Goal: Transaction & Acquisition: Purchase product/service

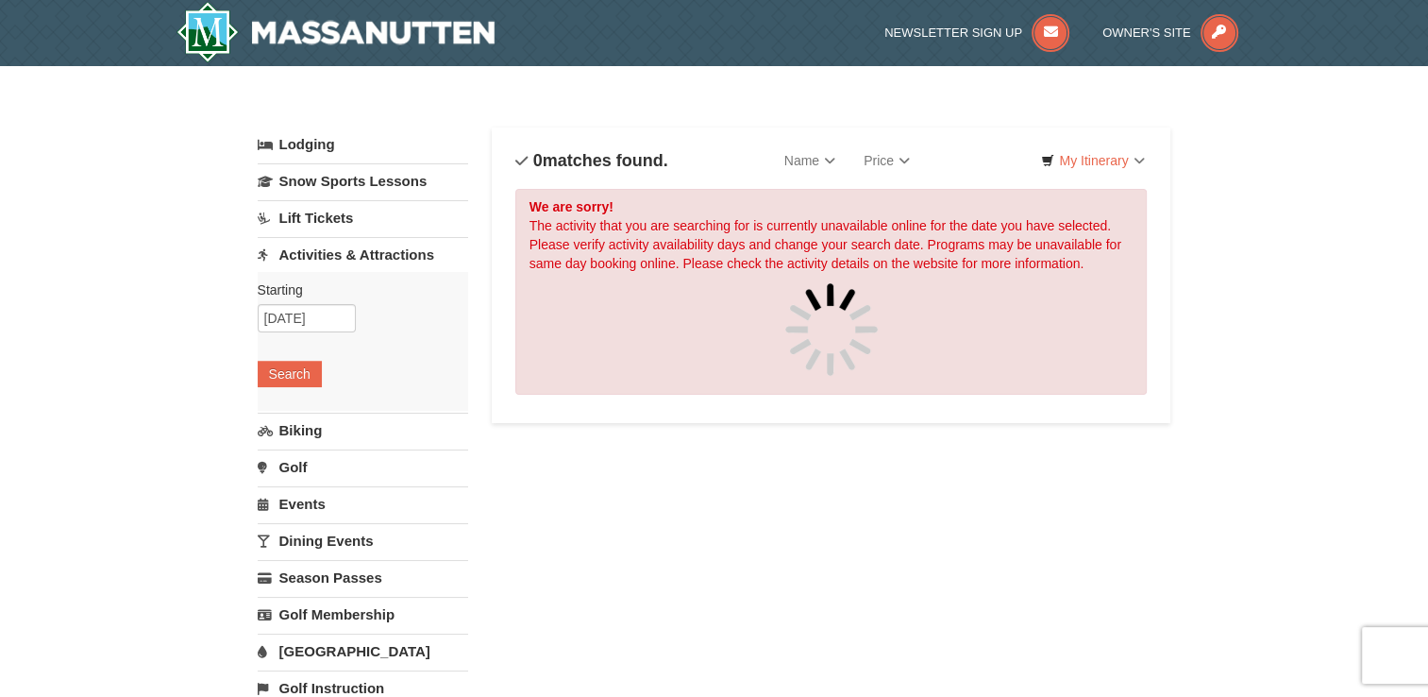
click at [327, 214] on link "Lift Tickets" at bounding box center [363, 217] width 211 height 35
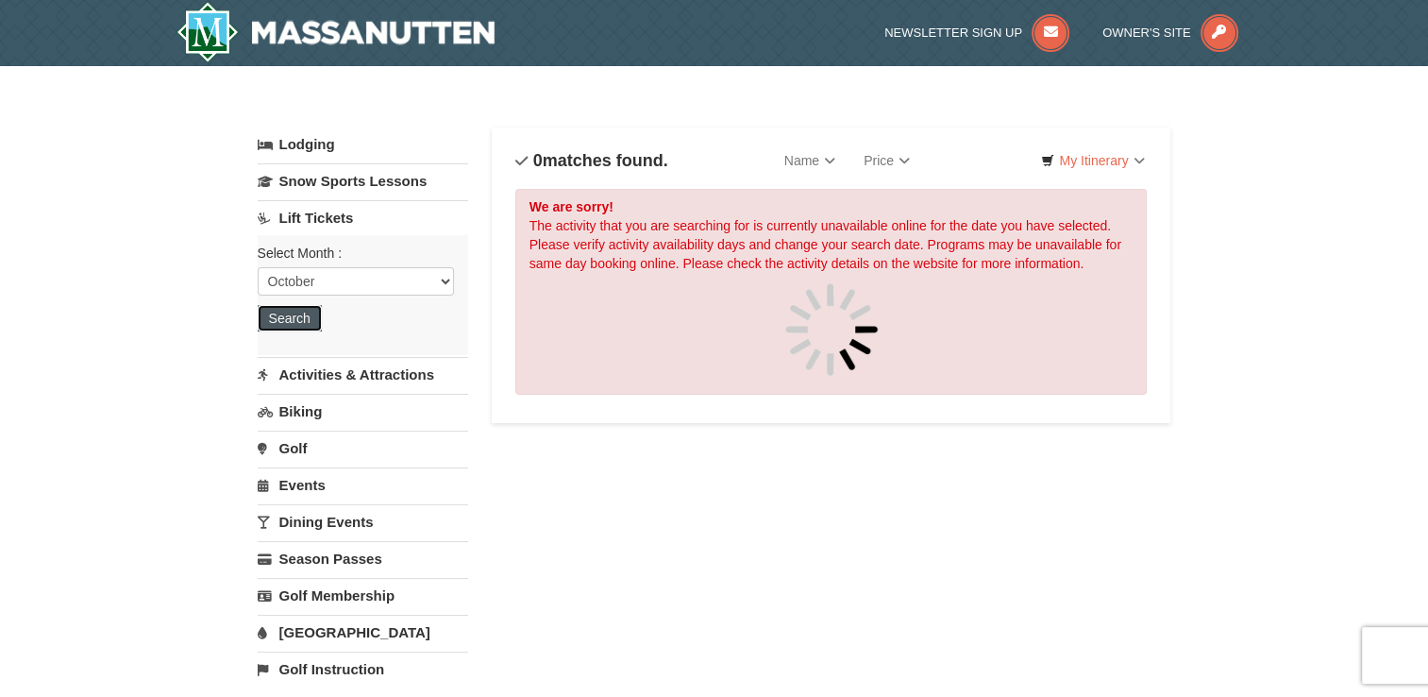
click at [294, 312] on button "Search" at bounding box center [290, 318] width 64 height 26
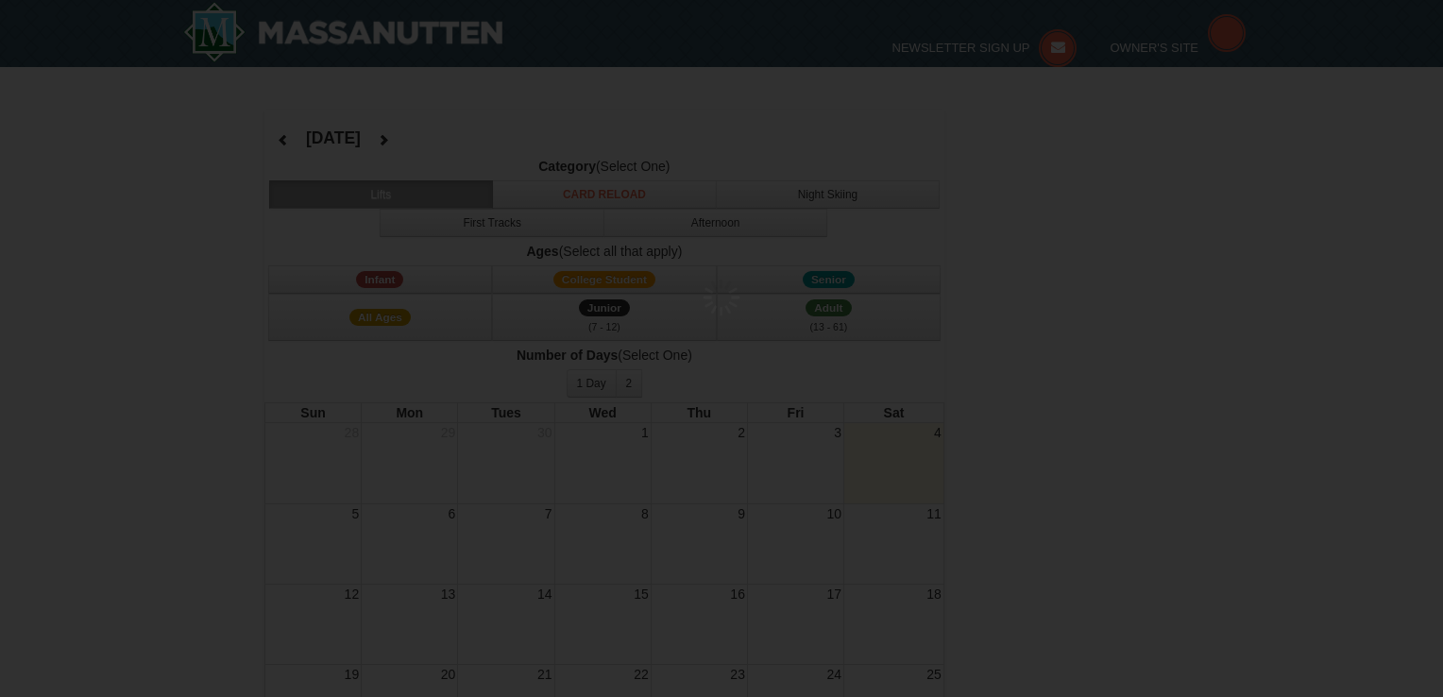
select select "10"
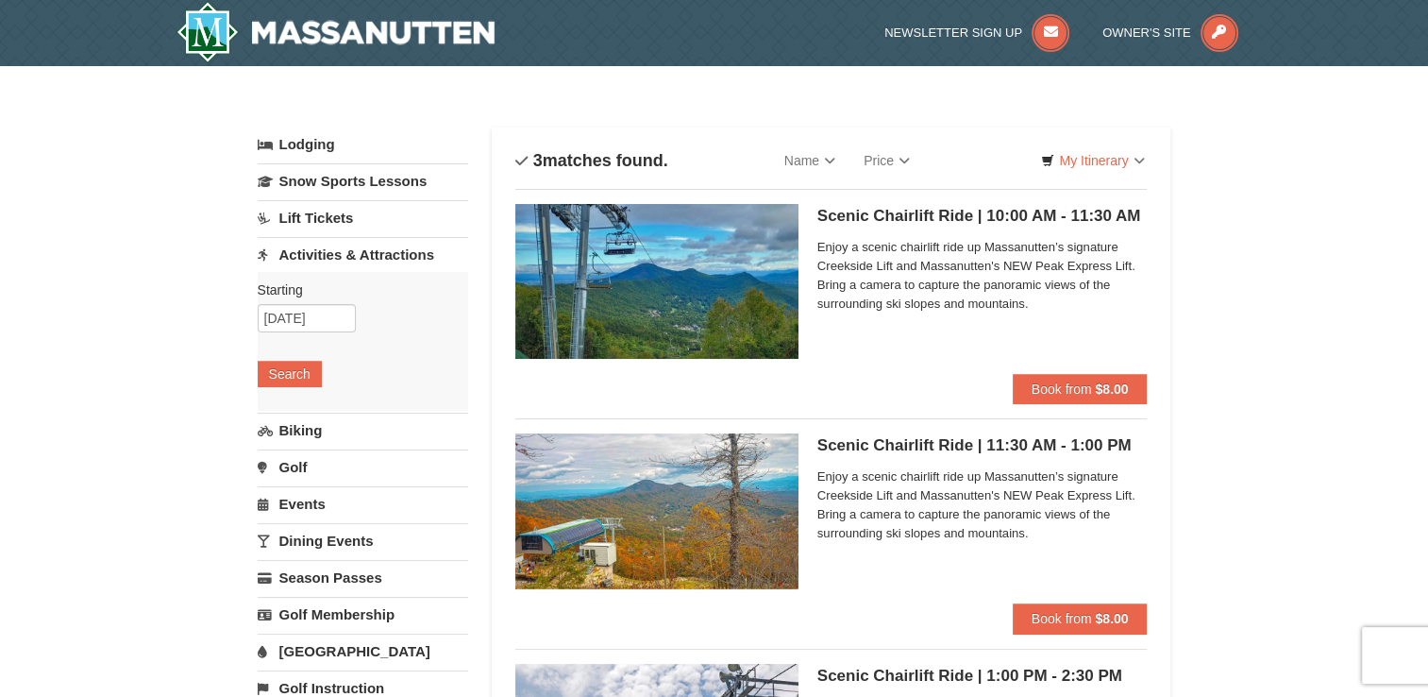
scroll to position [189, 0]
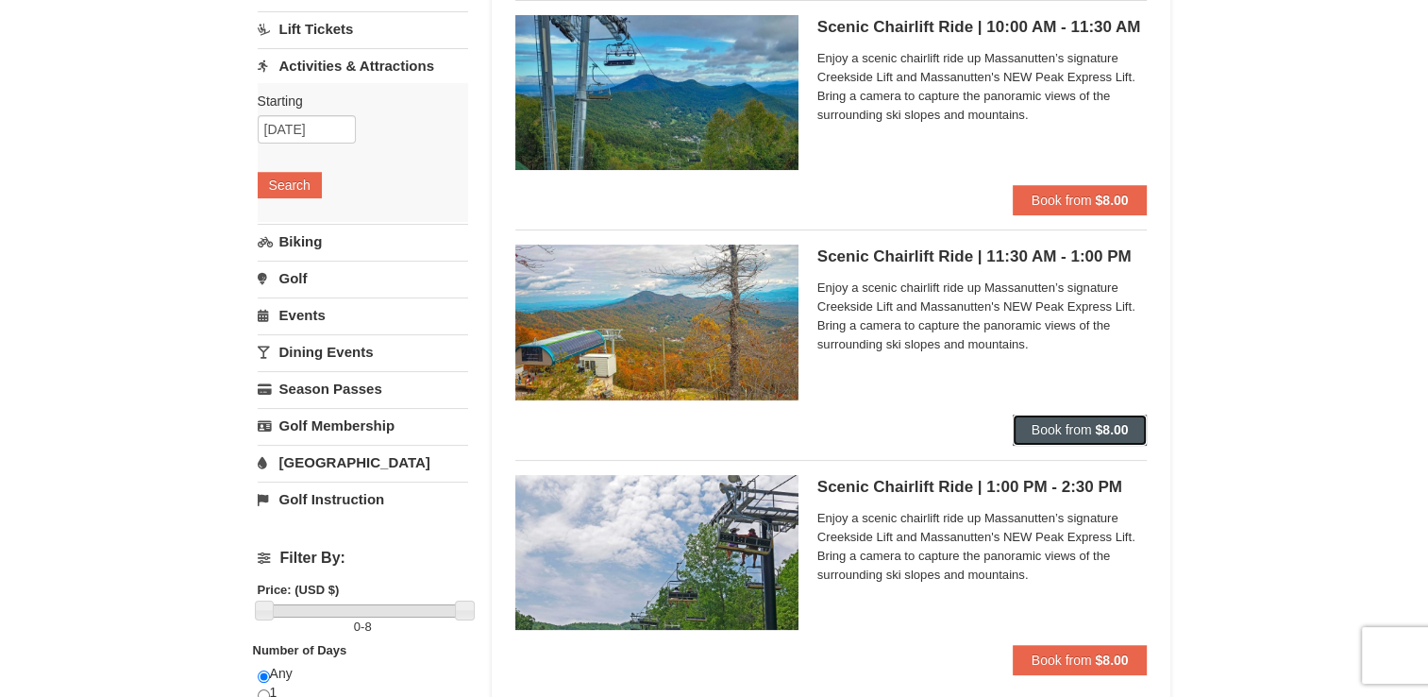
click at [1057, 425] on span "Book from" at bounding box center [1062, 429] width 60 height 15
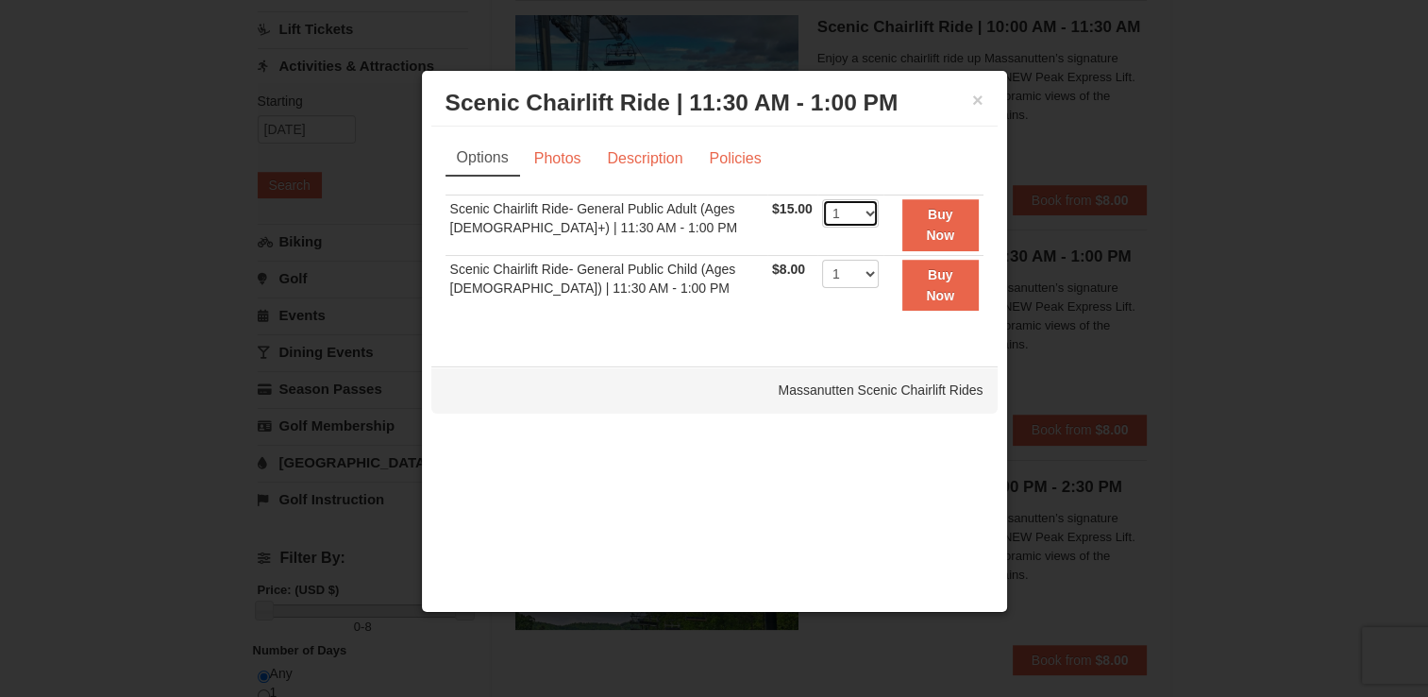
click at [857, 215] on select "1 2 3 4 5 6 7 8 9 10 11 12 13 14 15 16 17 18 19 20 21 22" at bounding box center [850, 213] width 57 height 28
select select "2"
click at [822, 199] on select "1 2 3 4 5 6 7 8 9 10 11 12 13 14 15 16 17 18 19 20 21 22" at bounding box center [850, 213] width 57 height 28
click at [928, 228] on strong "Buy Now" at bounding box center [940, 225] width 28 height 36
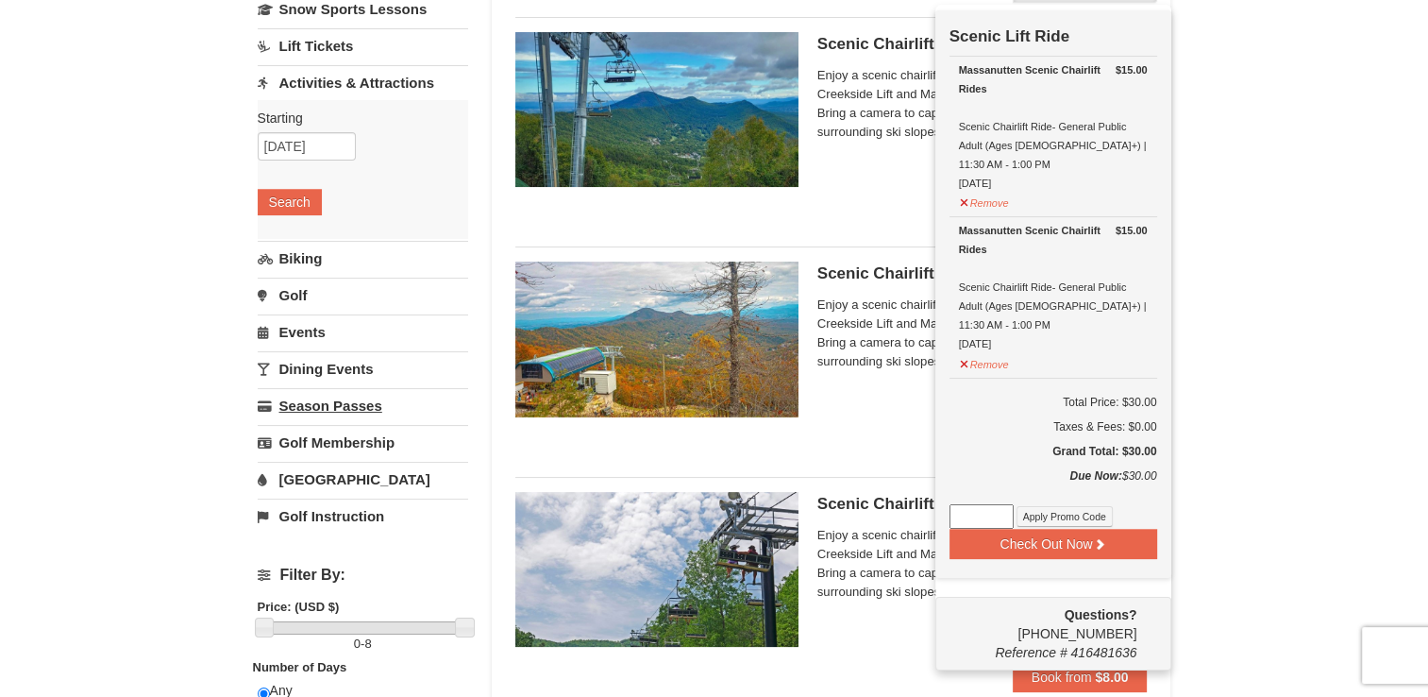
scroll to position [194, 0]
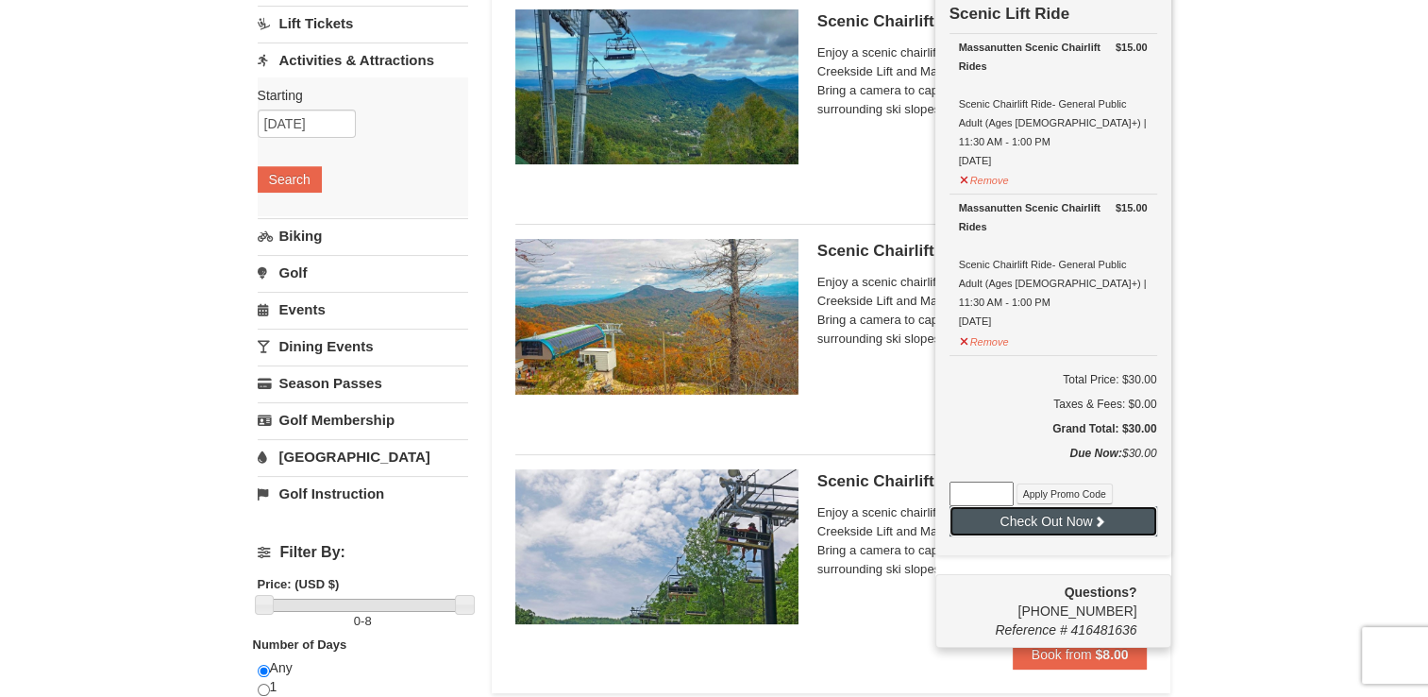
click at [1065, 506] on button "Check Out Now" at bounding box center [1054, 521] width 208 height 30
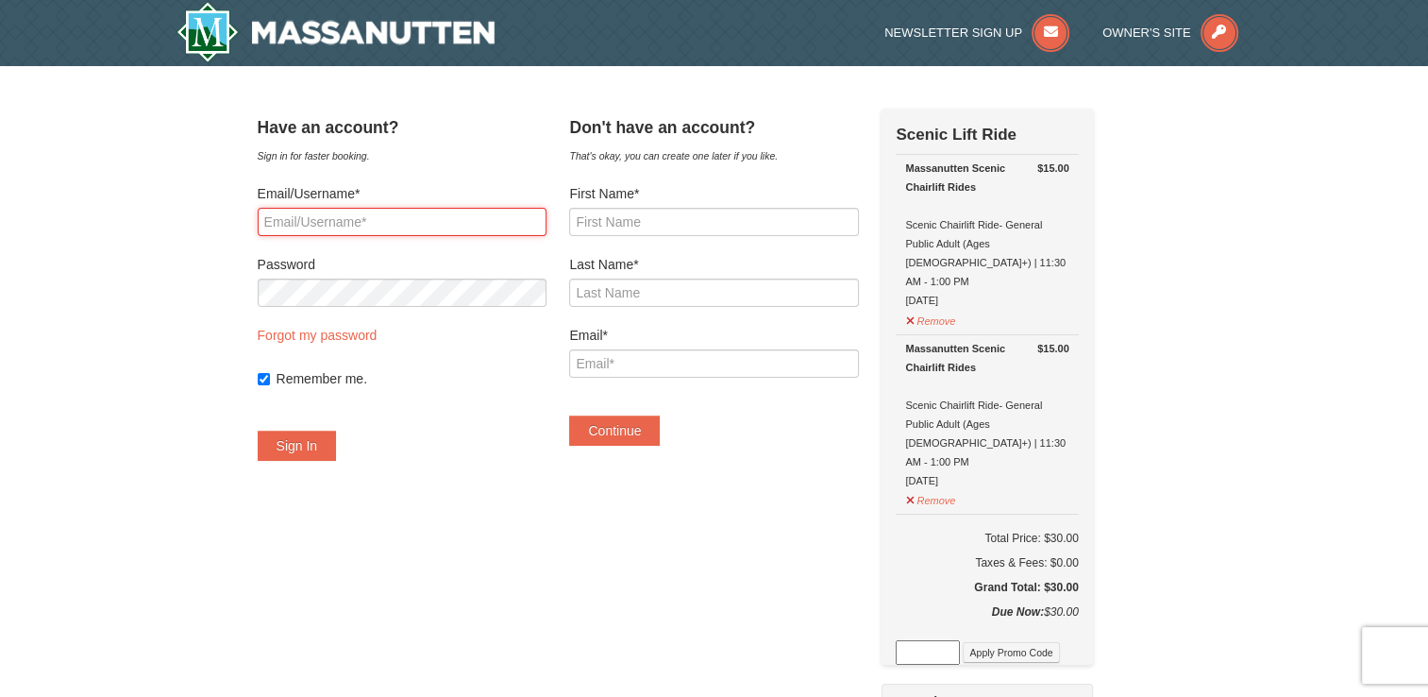
click at [321, 221] on input "Email/Username*" at bounding box center [402, 222] width 289 height 28
type input "lklein409@hotmail.com"
click at [332, 446] on button "Sign In" at bounding box center [297, 446] width 79 height 30
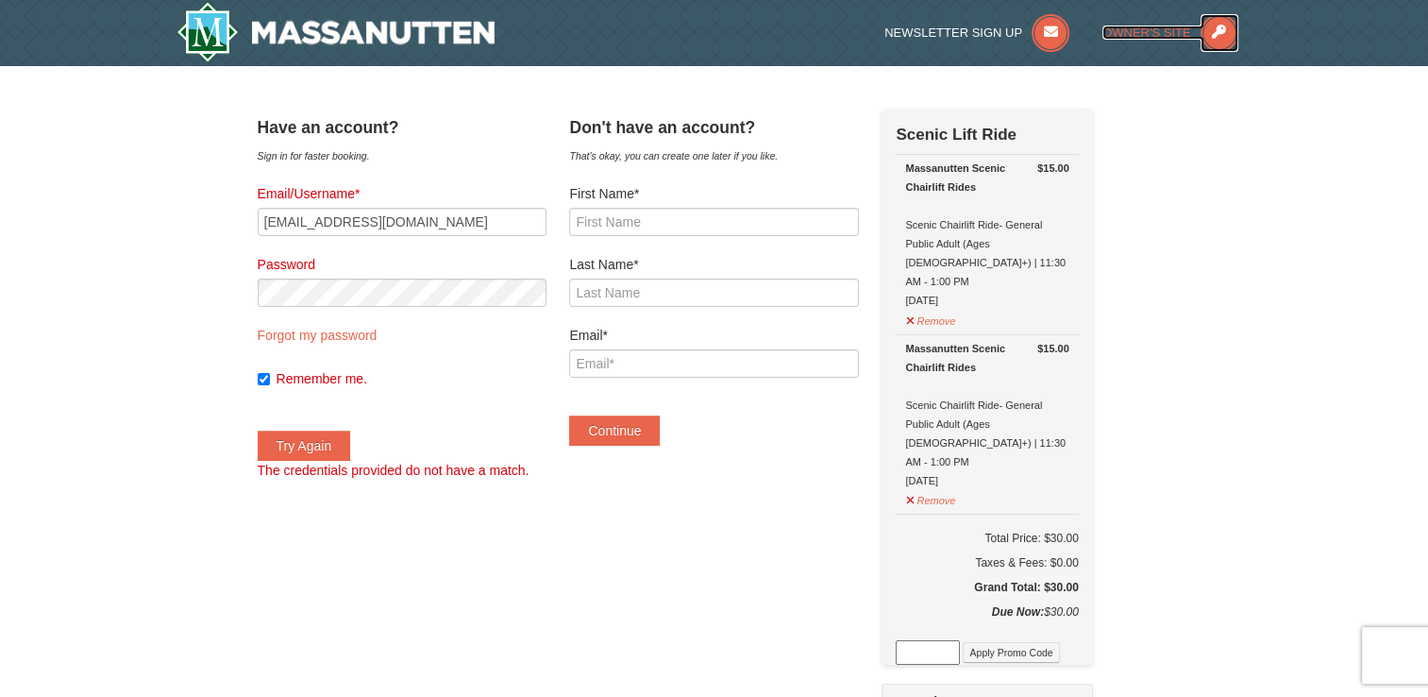
click at [1124, 25] on span "Owner's Site" at bounding box center [1147, 32] width 89 height 14
